Goal: Navigation & Orientation: Find specific page/section

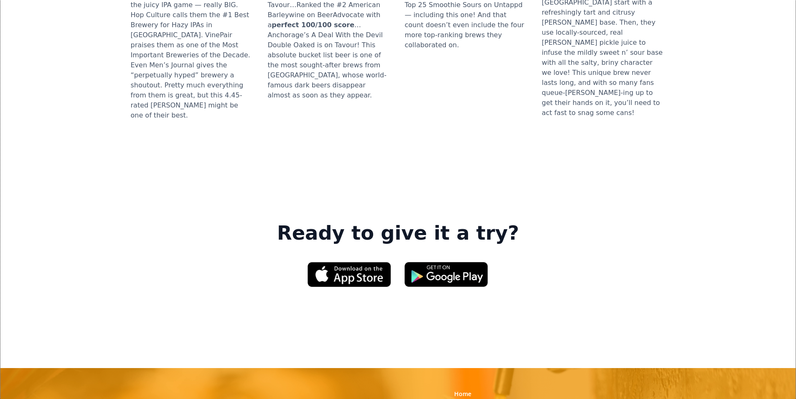
scroll to position [1128, 0]
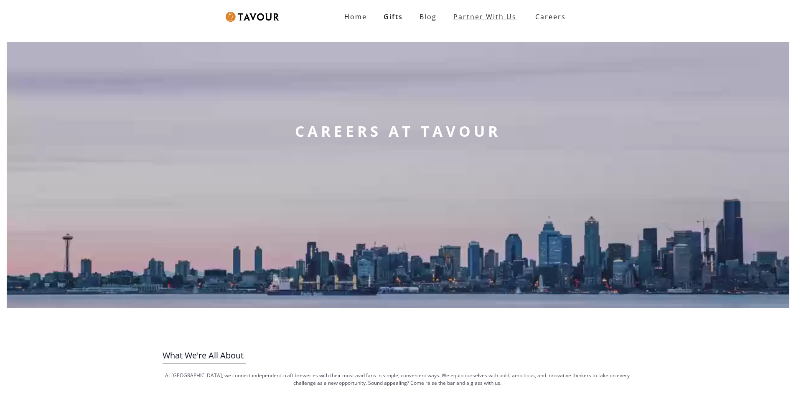
click at [449, 14] on link "partner with us" at bounding box center [485, 16] width 80 height 17
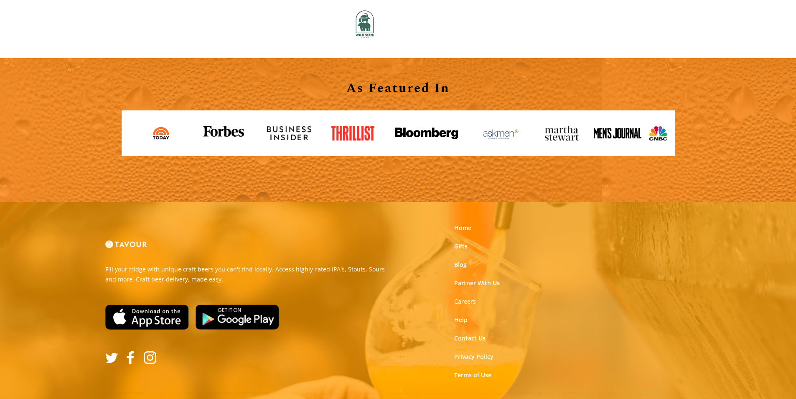
scroll to position [922, 0]
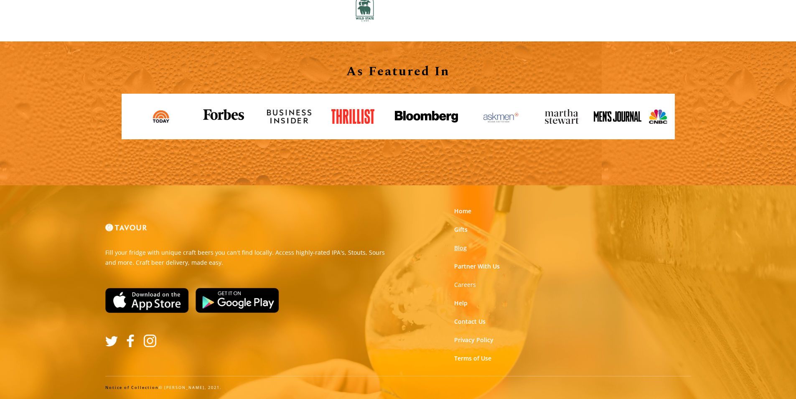
click at [463, 247] on link "Blog" at bounding box center [460, 248] width 13 height 8
